Goal: Task Accomplishment & Management: Use online tool/utility

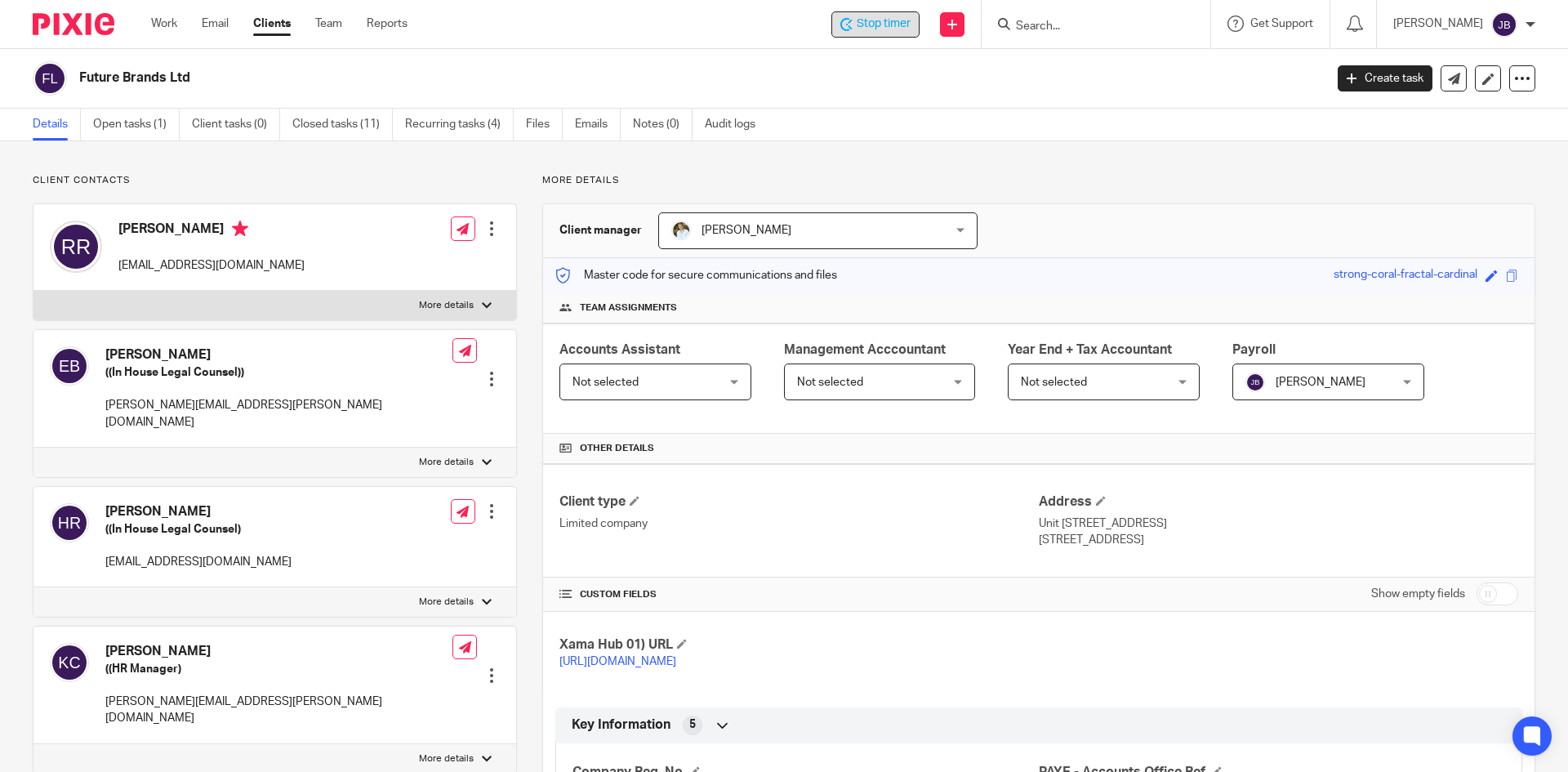
click at [883, 22] on span "Stop timer" at bounding box center [883, 24] width 54 height 17
click at [1064, 24] on input "Search" at bounding box center [1088, 27] width 147 height 15
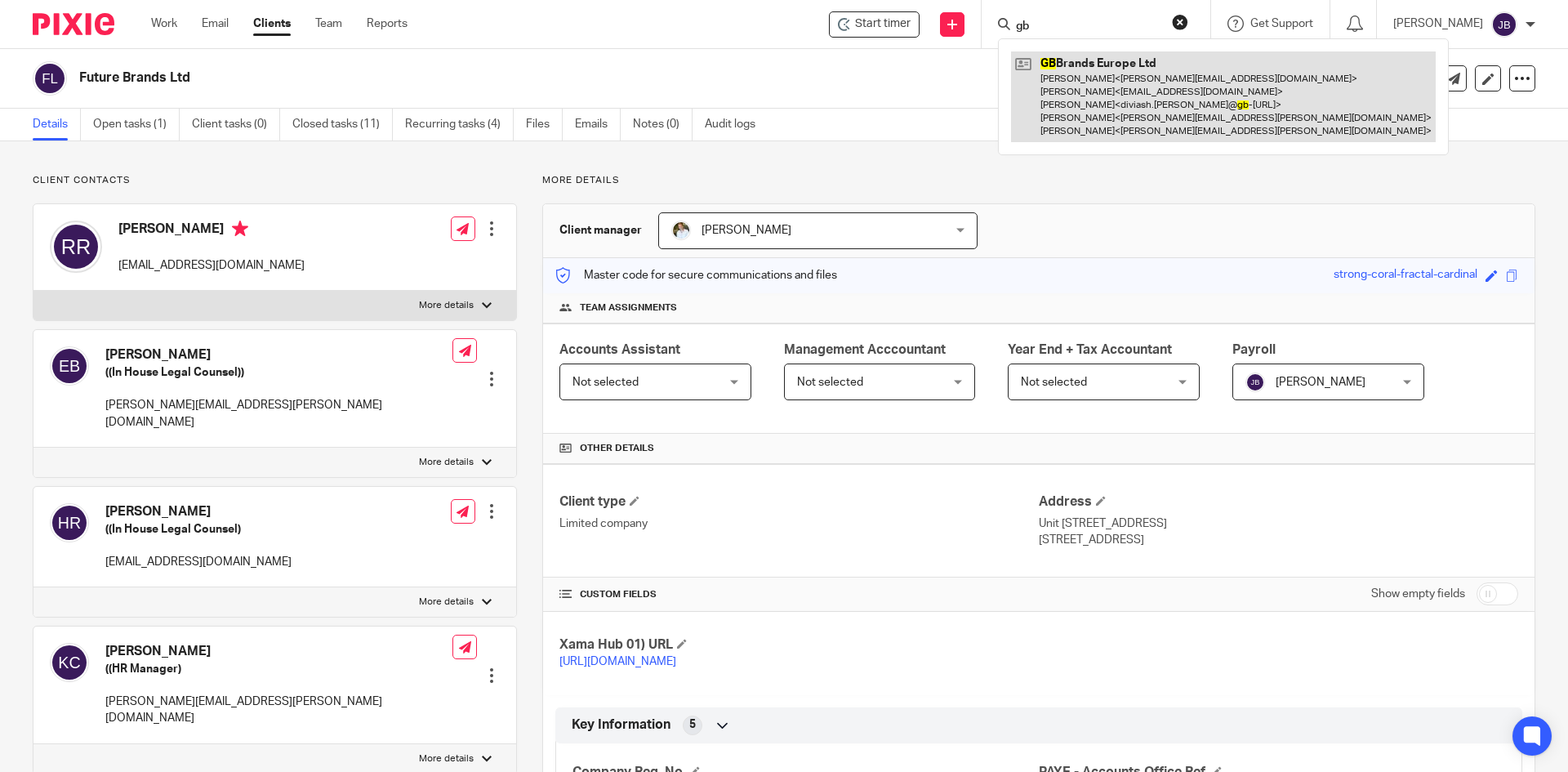
type input "gb"
click at [1100, 71] on link at bounding box center [1223, 97] width 424 height 90
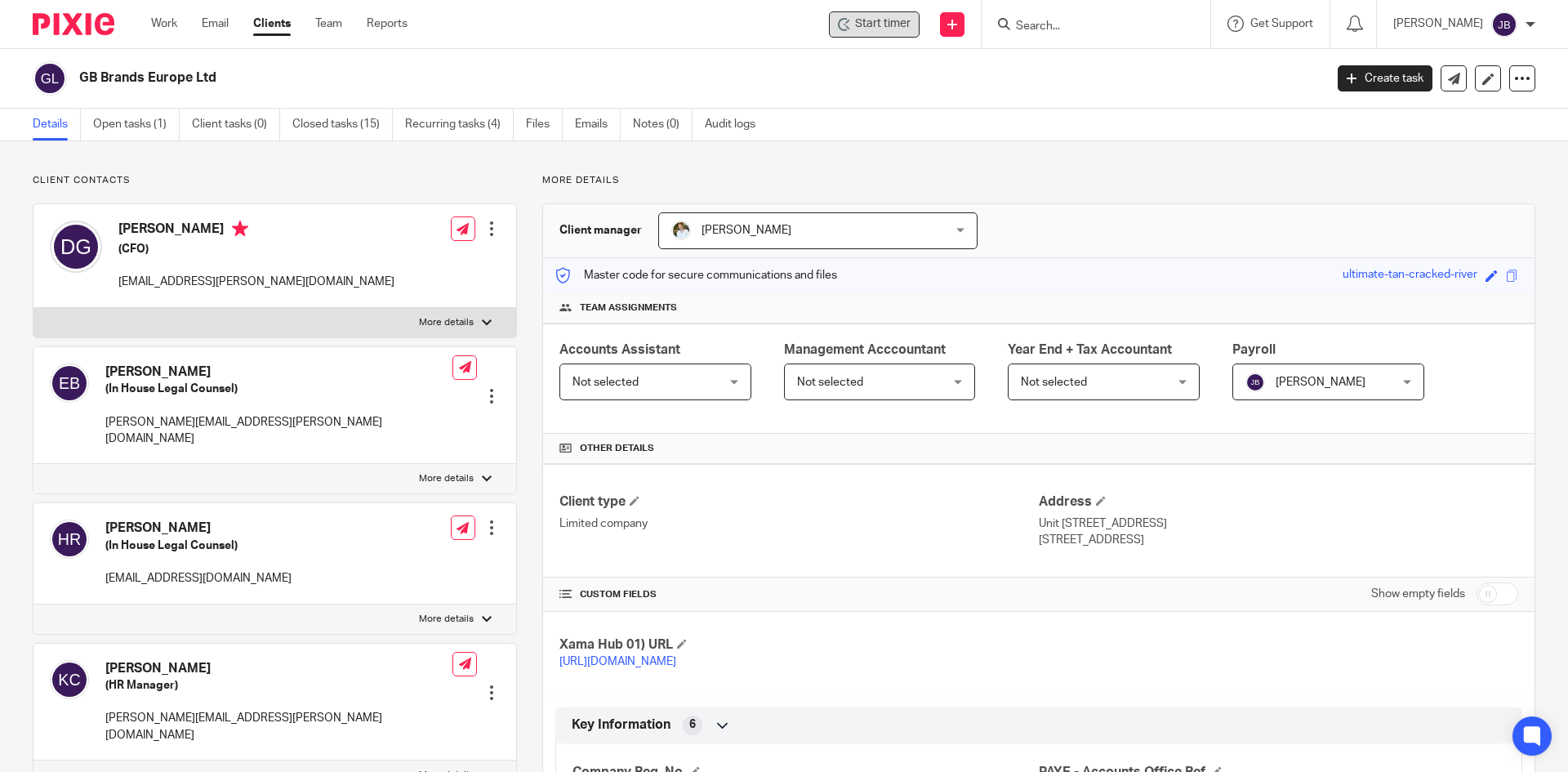
click at [874, 32] on span "Start timer" at bounding box center [882, 24] width 56 height 17
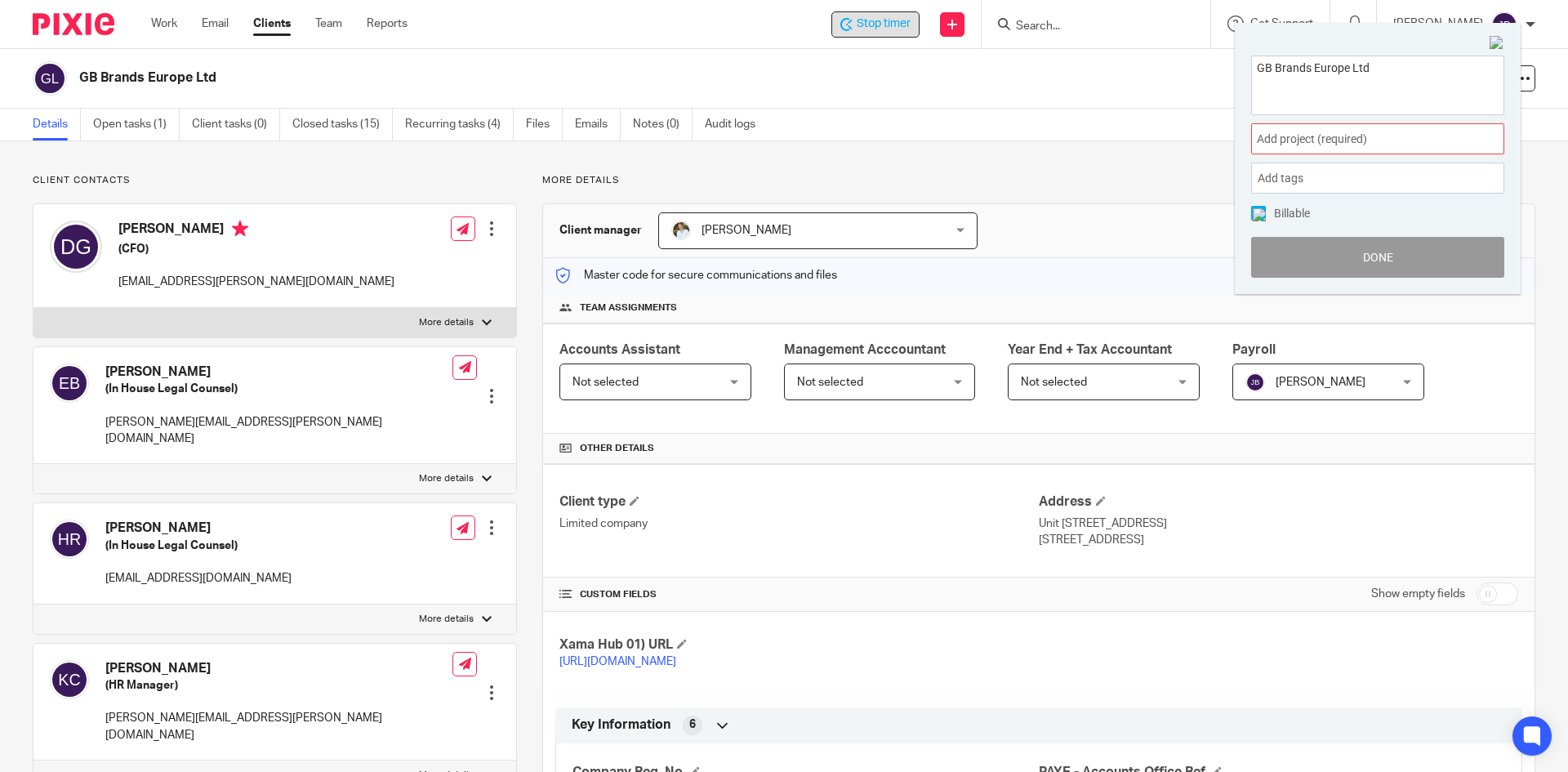
click at [1352, 133] on span "Add project (required) :" at bounding box center [1359, 139] width 206 height 17
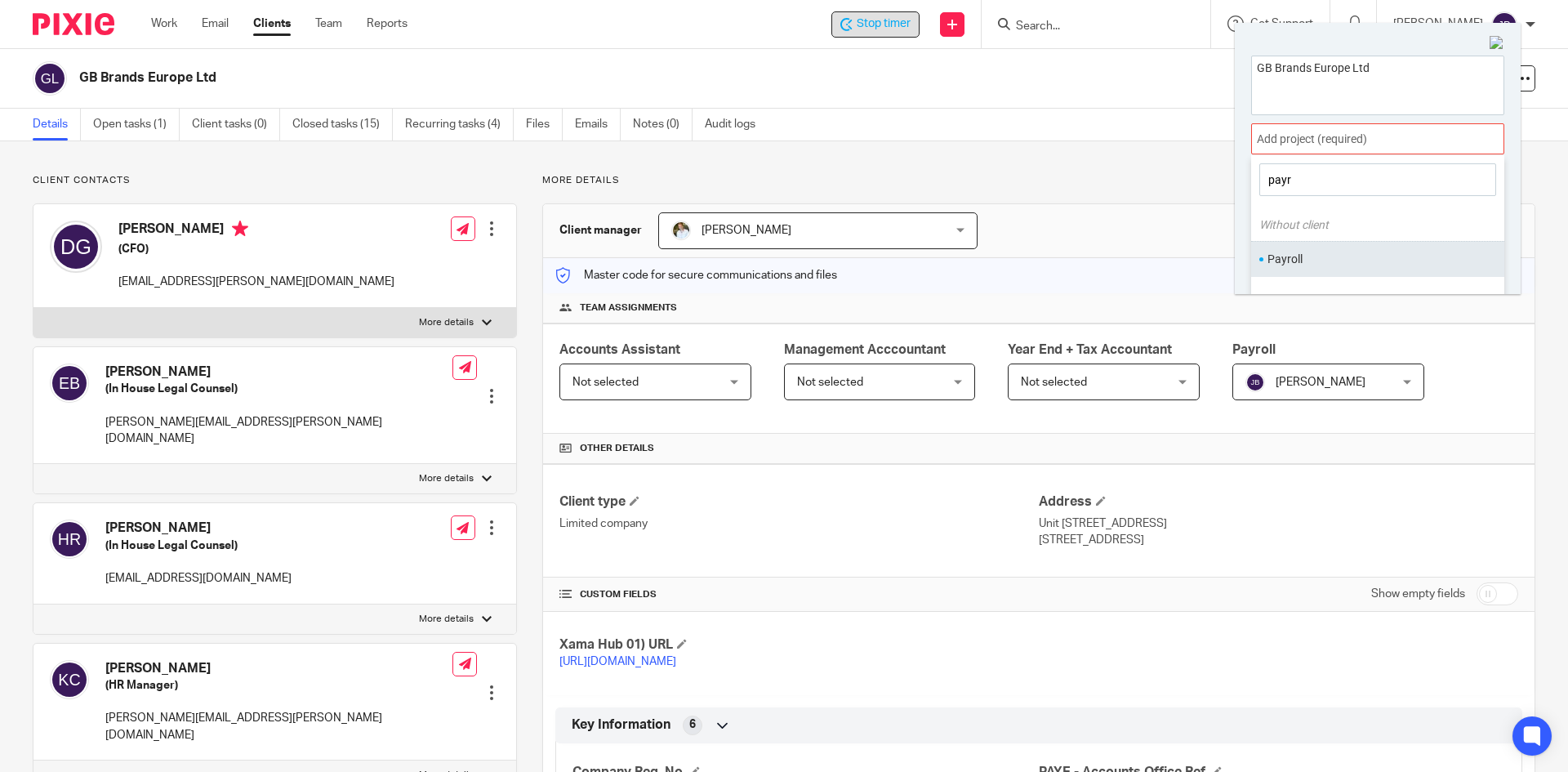
type input "payr"
click at [1300, 262] on li "Payroll" at bounding box center [1374, 259] width 213 height 17
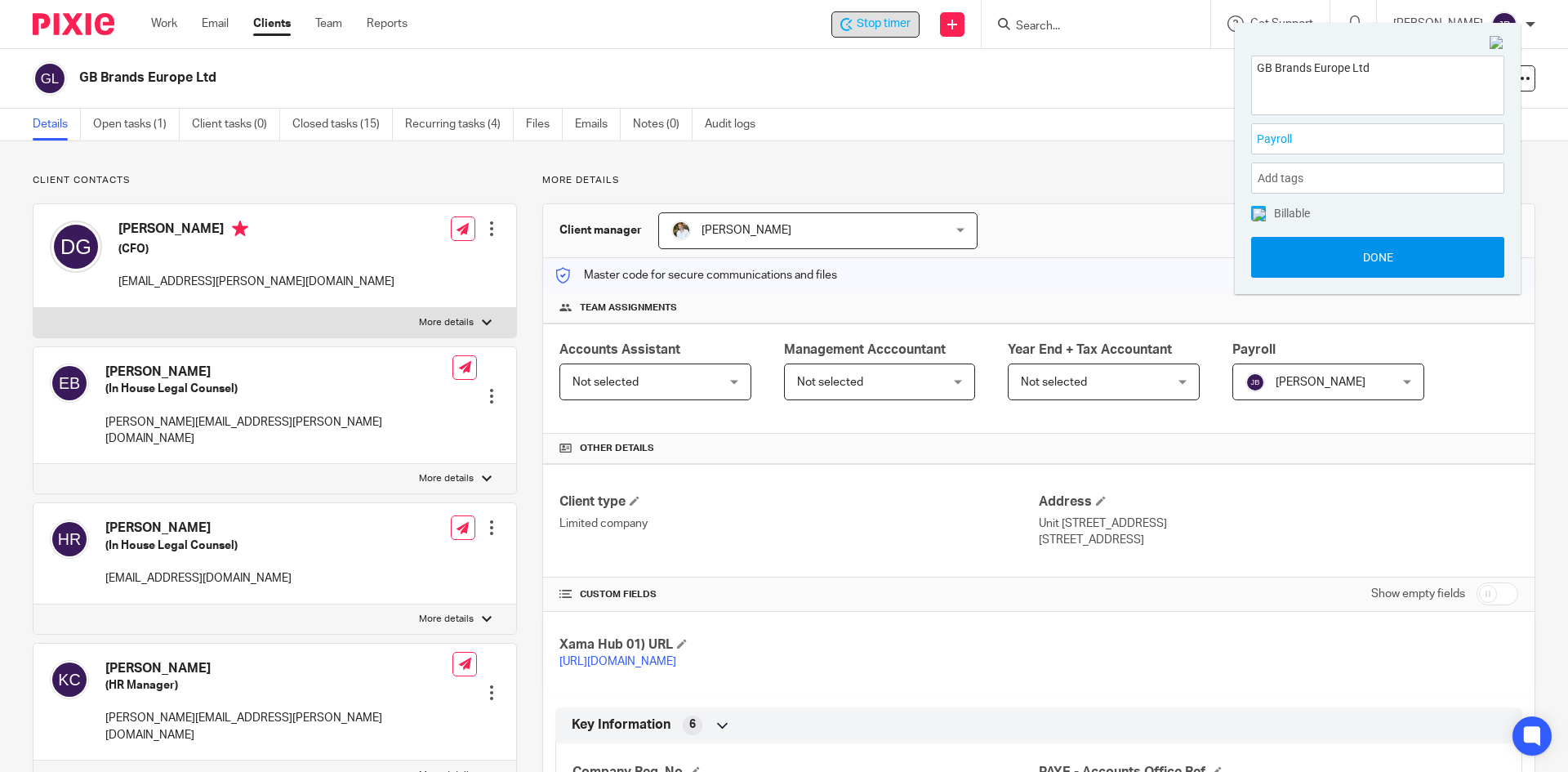
click at [1344, 252] on button "Done" at bounding box center [1377, 257] width 253 height 40
